Goal: Obtain resource: Download file/media

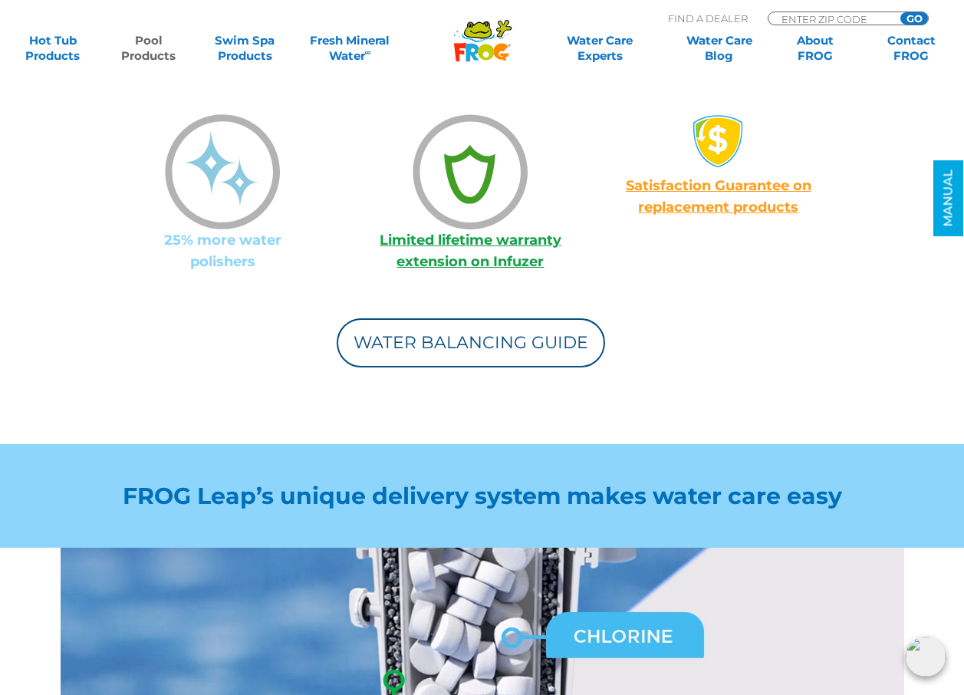
scroll to position [1534, 0]
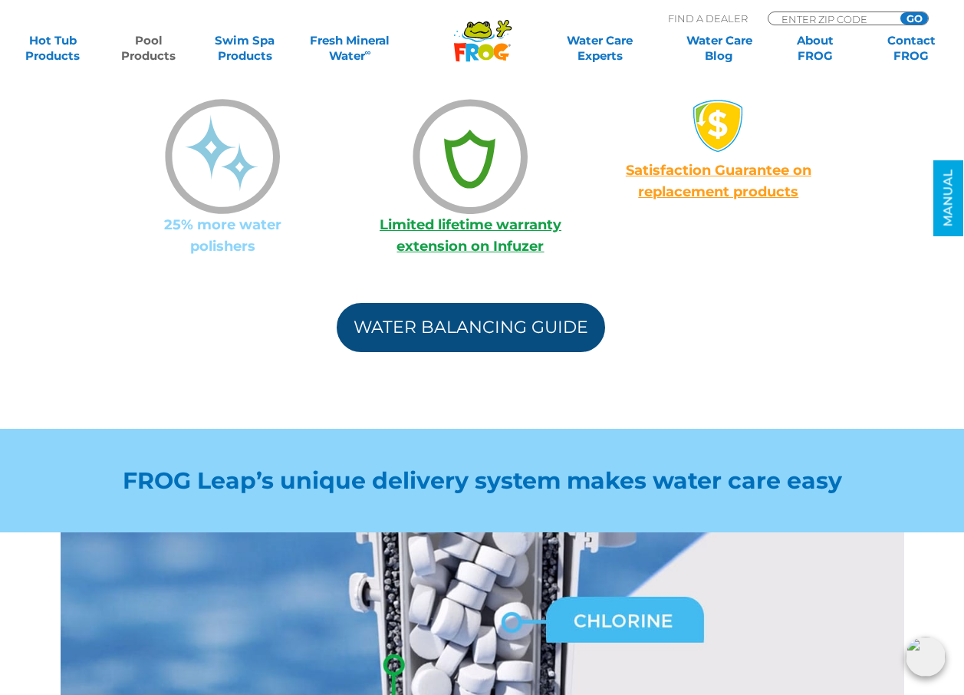
click at [449, 327] on link "Water Balancing Guide" at bounding box center [471, 327] width 268 height 49
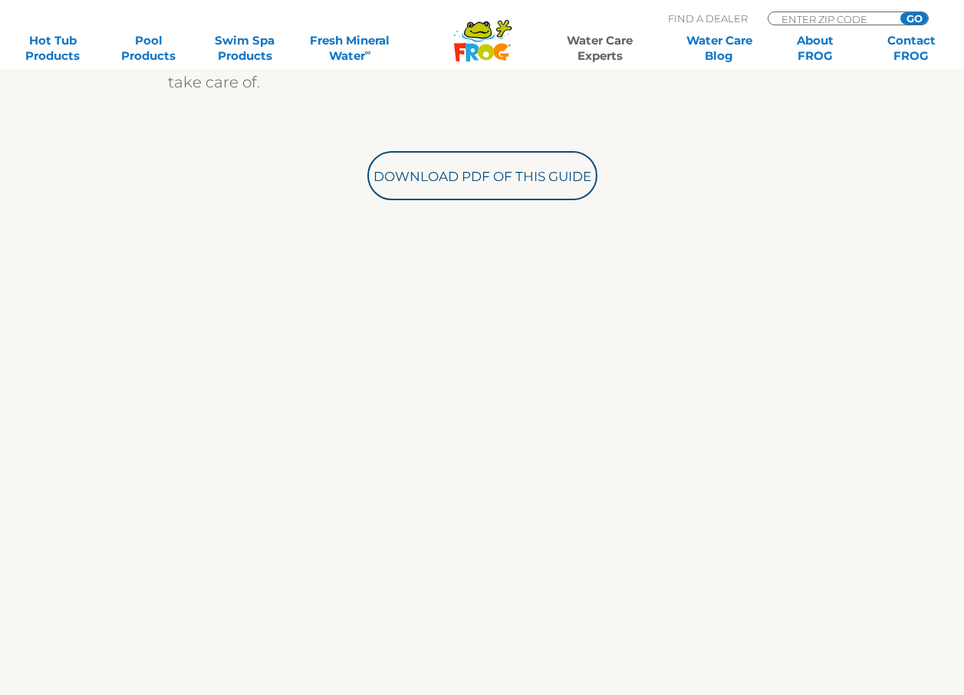
scroll to position [537, 0]
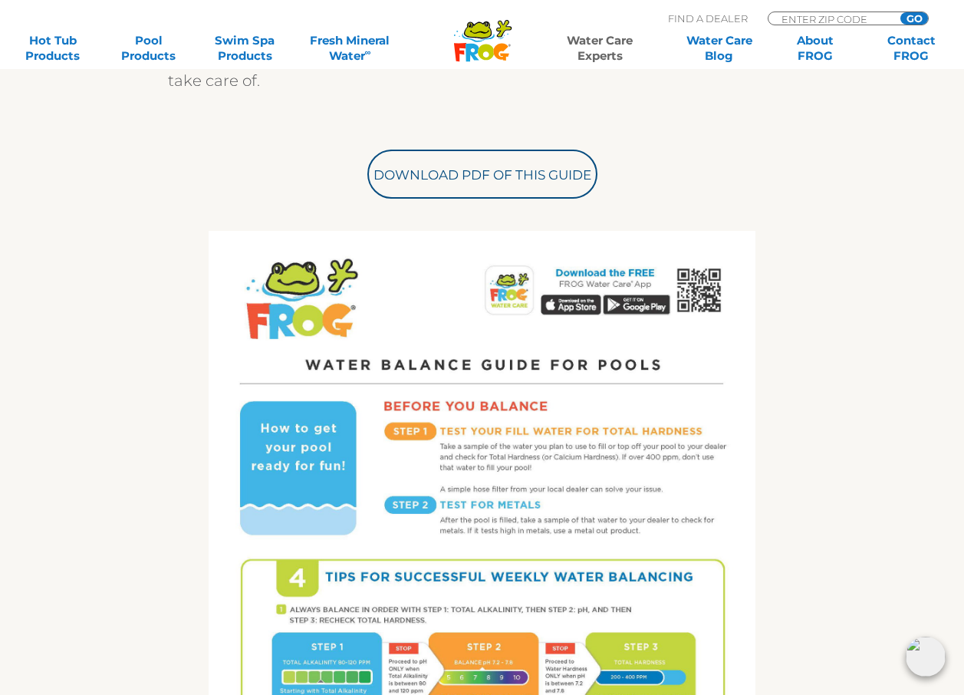
click at [420, 321] on img at bounding box center [482, 584] width 547 height 707
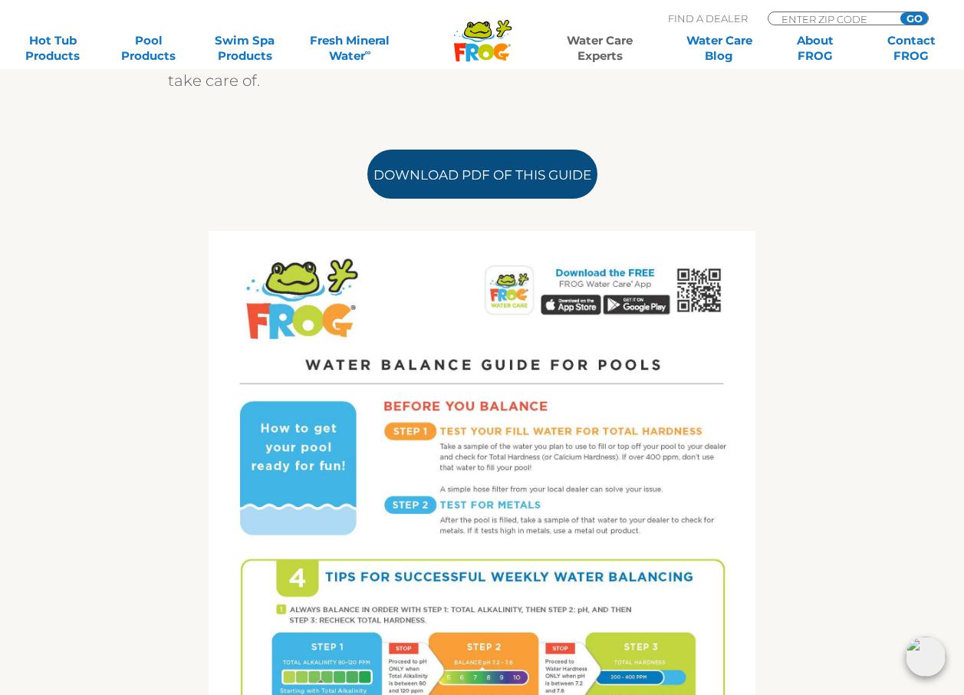
click at [450, 174] on link "Download PDF of this Guide" at bounding box center [482, 174] width 230 height 49
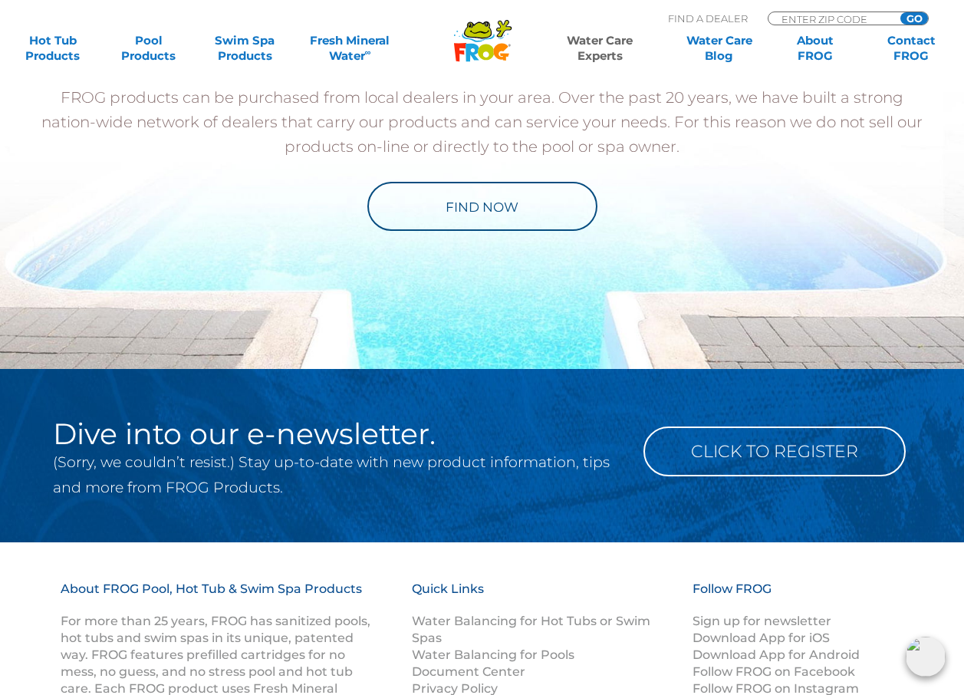
scroll to position [1917, 0]
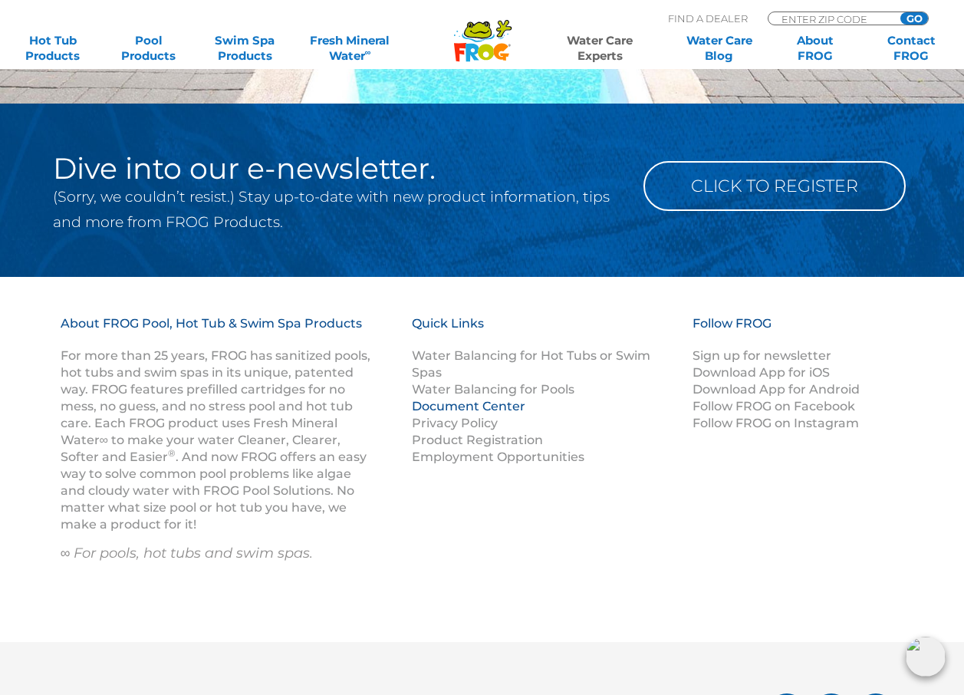
click at [451, 405] on link "Document Center" at bounding box center [468, 406] width 113 height 15
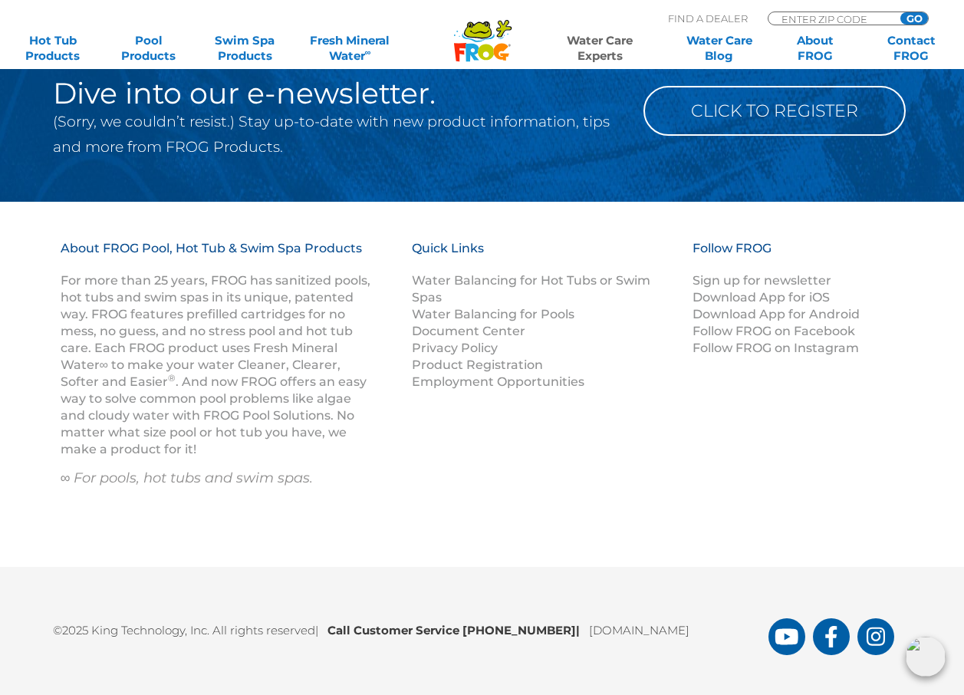
scroll to position [1994, 0]
